Goal: Transaction & Acquisition: Obtain resource

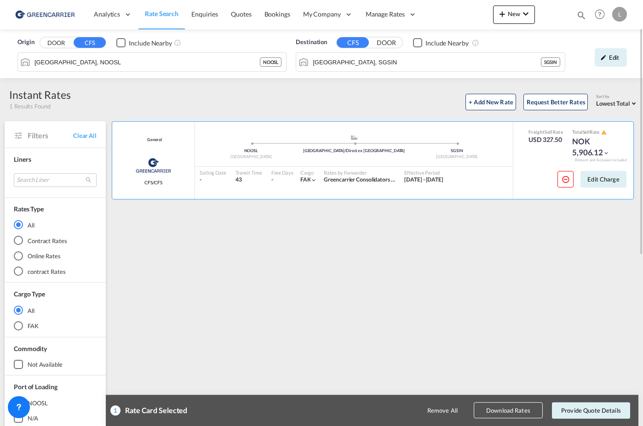
click at [385, 70] on md-autocomplete-wrap "[GEOGRAPHIC_DATA], SGSIN" at bounding box center [426, 64] width 229 height 18
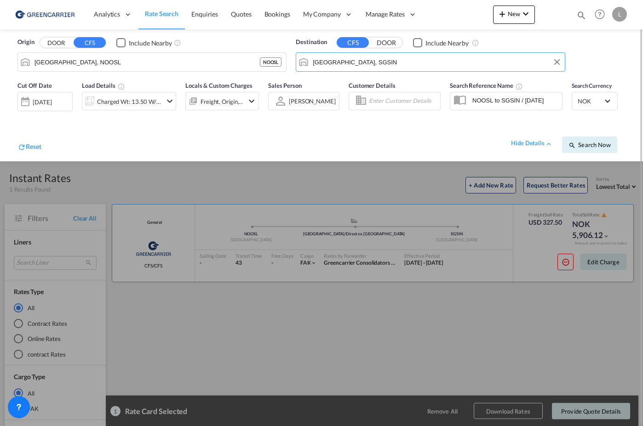
click at [423, 63] on input "[GEOGRAPHIC_DATA], SGSIN" at bounding box center [436, 62] width 247 height 14
click at [108, 101] on div "Charged Wt: 13.50 W/M" at bounding box center [129, 101] width 65 height 13
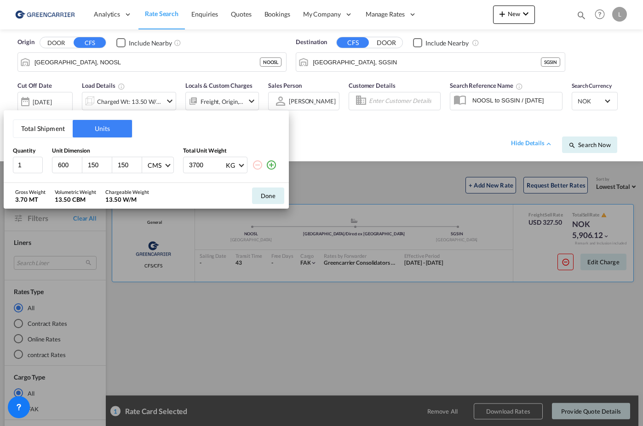
click at [53, 129] on button "Total Shipment" at bounding box center [42, 128] width 59 height 17
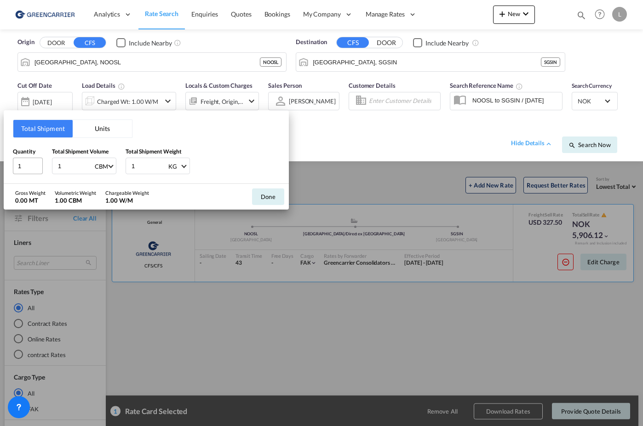
drag, startPoint x: 75, startPoint y: 171, endPoint x: 16, endPoint y: 163, distance: 59.4
click at [16, 163] on div "Quantity 1 Total Shipment Volume 1 CBM CBM CFT Total Shipment Weight 1 KG KG LB" at bounding box center [146, 161] width 267 height 28
type input "2.724"
click at [258, 199] on button "Done" at bounding box center [268, 197] width 32 height 17
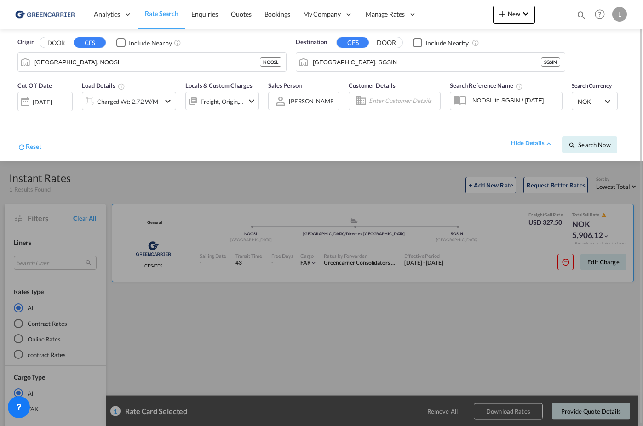
click at [587, 99] on span "NOK" at bounding box center [591, 101] width 26 height 8
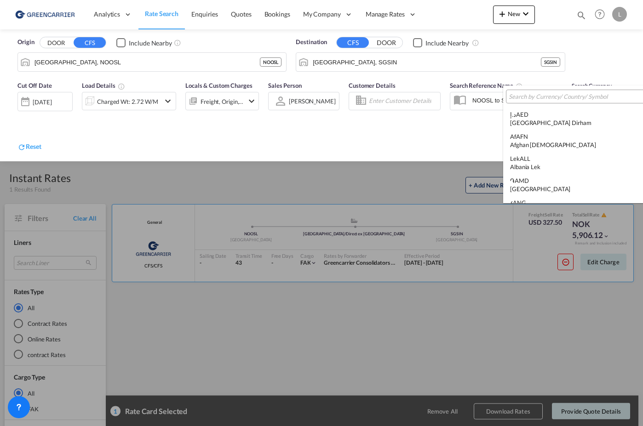
scroll to position [2248, 0]
click at [552, 102] on div at bounding box center [580, 97] width 148 height 14
click at [550, 96] on input "search" at bounding box center [576, 97] width 135 height 8
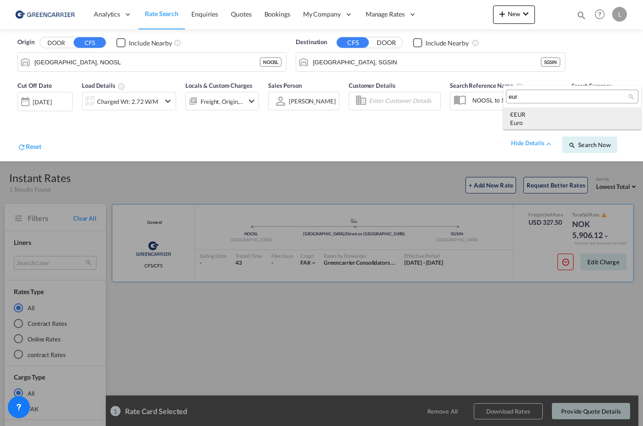
type input "eur"
click at [575, 113] on div "€ EUR Euro" at bounding box center [572, 118] width 124 height 17
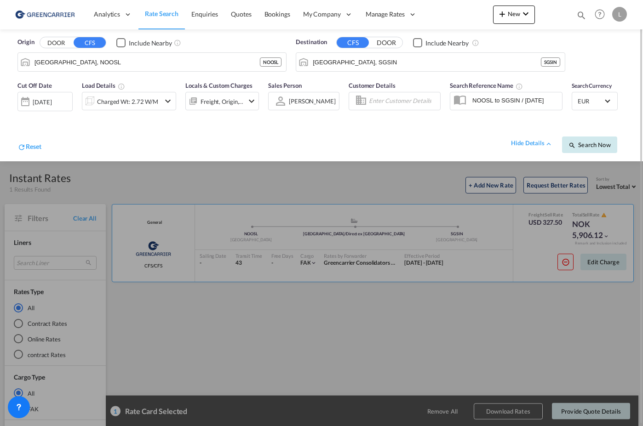
click at [589, 148] on span "Search Now" at bounding box center [589, 144] width 42 height 7
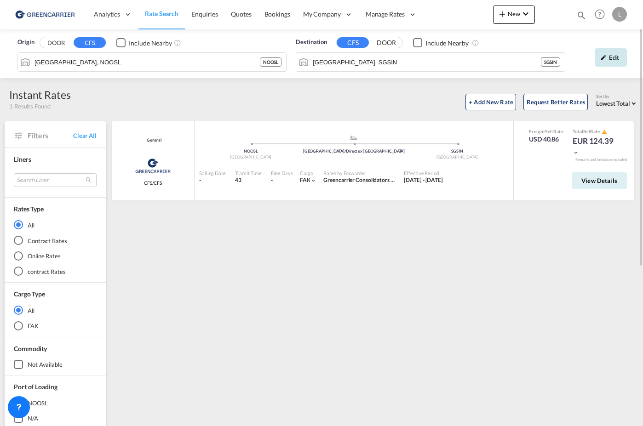
click at [607, 57] on div "Edit" at bounding box center [611, 57] width 32 height 18
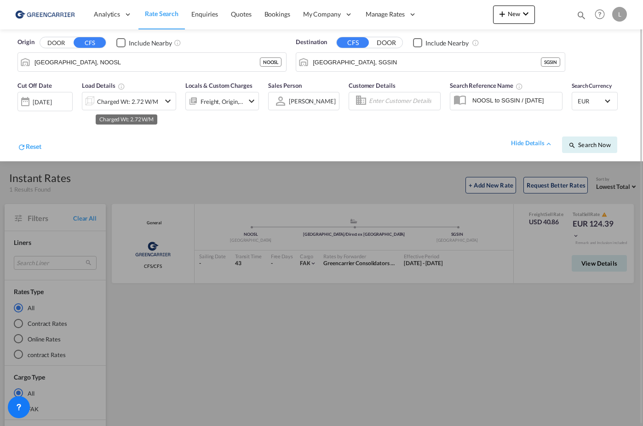
click at [112, 104] on div "Charged Wt: 2.72 W/M" at bounding box center [127, 101] width 61 height 13
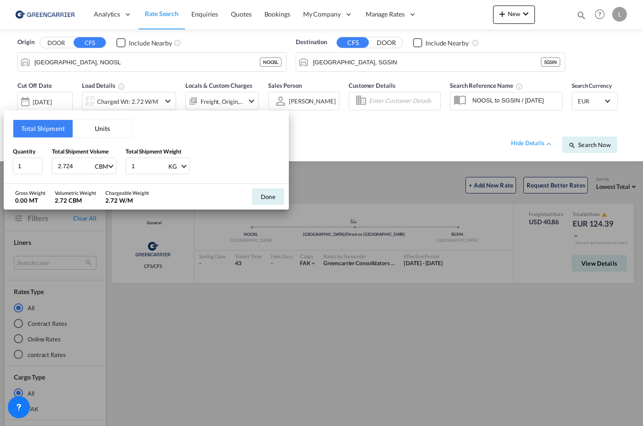
drag, startPoint x: 81, startPoint y: 166, endPoint x: -26, endPoint y: 162, distance: 106.8
click at [0, 162] on html "Analytics Reports Dashboard Rate Search Enquiries Quotes" at bounding box center [321, 213] width 643 height 426
click at [88, 163] on input "3.724" at bounding box center [75, 166] width 37 height 16
drag, startPoint x: 80, startPoint y: 166, endPoint x: -46, endPoint y: 158, distance: 126.8
click at [0, 158] on html "Analytics Reports Dashboard Rate Search Enquiries Quotes" at bounding box center [321, 213] width 643 height 426
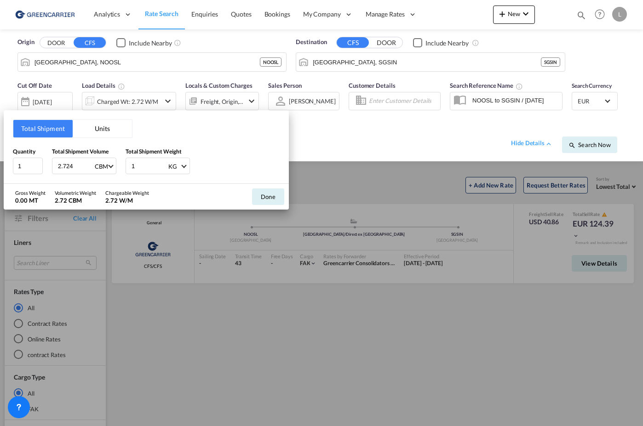
type input "2.724"
click at [272, 188] on div "Done" at bounding box center [267, 197] width 41 height 26
click at [273, 193] on button "Done" at bounding box center [268, 197] width 32 height 17
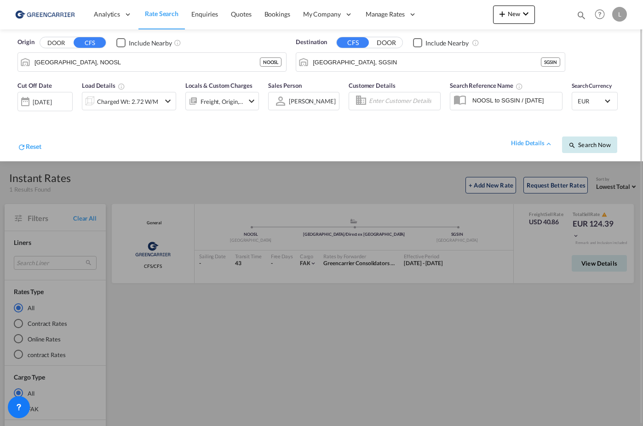
click at [595, 138] on button "Search Now" at bounding box center [589, 145] width 55 height 17
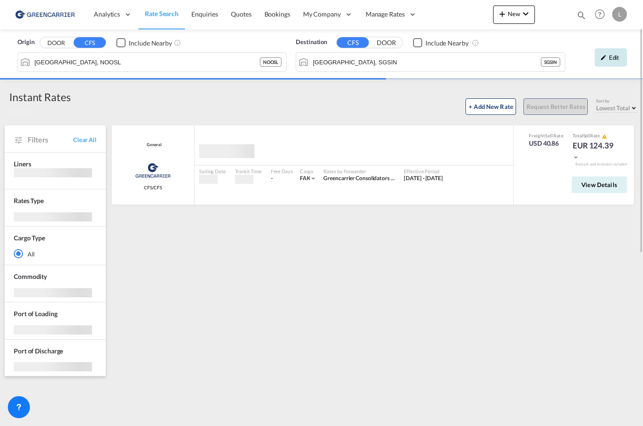
click at [613, 66] on div "Edit" at bounding box center [611, 57] width 32 height 18
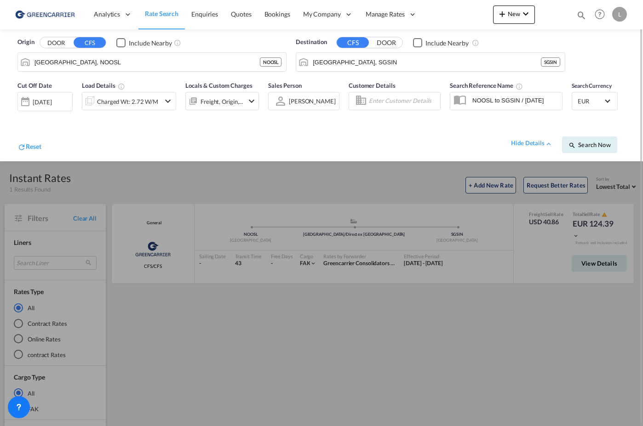
click at [521, 106] on input "NOOSL to SGSIN / [DATE]" at bounding box center [515, 100] width 94 height 14
click at [137, 98] on div "Charged Wt: 2.72 W/M" at bounding box center [127, 101] width 61 height 13
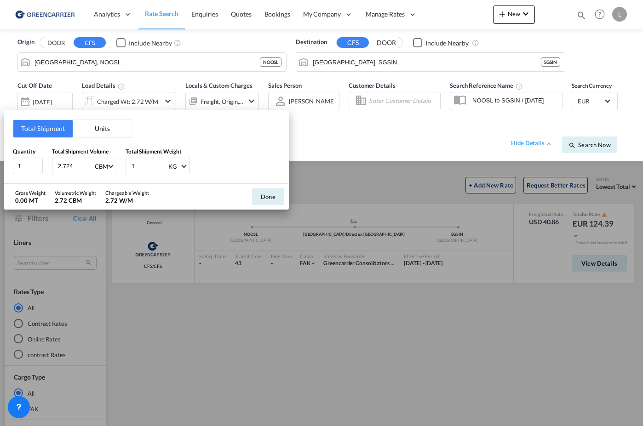
drag, startPoint x: 76, startPoint y: 168, endPoint x: 0, endPoint y: 167, distance: 76.8
click at [0, 167] on html "Analytics Reports Dashboard Rate Search Enquiries Quotes" at bounding box center [321, 213] width 643 height 426
type input "3.024"
click at [270, 194] on button "Done" at bounding box center [268, 197] width 32 height 17
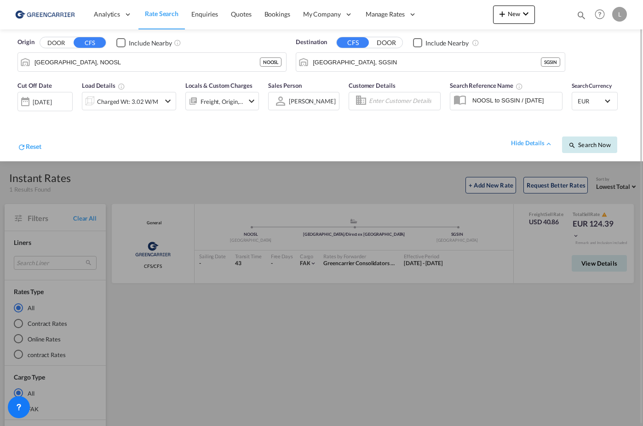
click at [590, 148] on span "Search Now" at bounding box center [589, 144] width 42 height 7
